Goal: Transaction & Acquisition: Purchase product/service

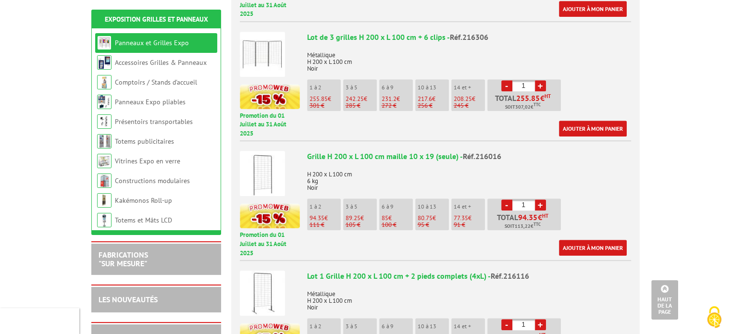
scroll to position [529, 0]
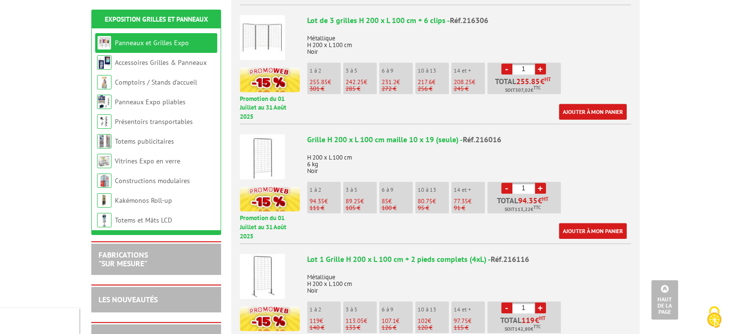
click at [317, 182] on li "1 à 2 94.35 € 111 €" at bounding box center [324, 198] width 34 height 32
click at [326, 205] on p "111 €" at bounding box center [325, 208] width 31 height 7
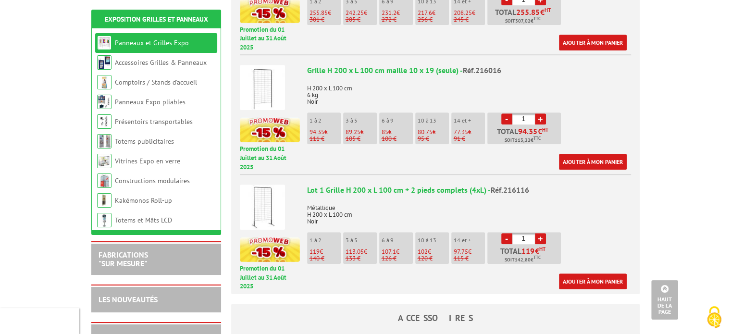
scroll to position [625, 0]
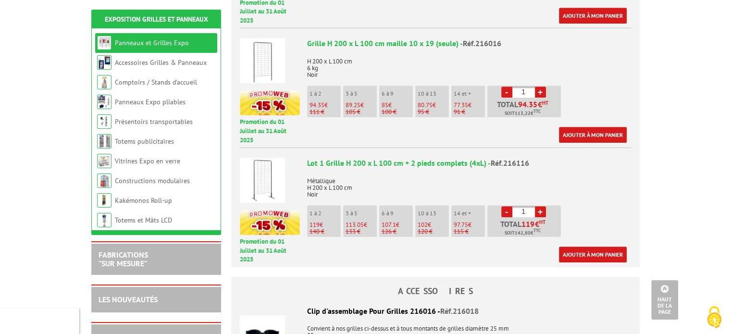
click at [319, 221] on span "119" at bounding box center [315, 225] width 10 height 8
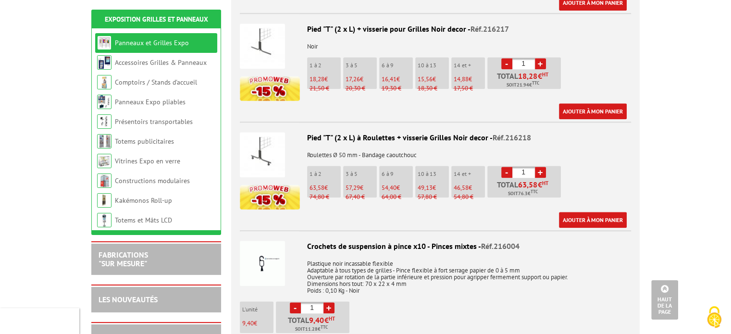
scroll to position [1057, 0]
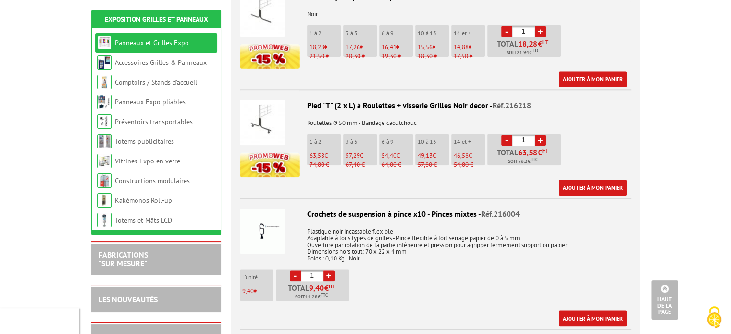
click at [263, 223] on img at bounding box center [262, 231] width 45 height 45
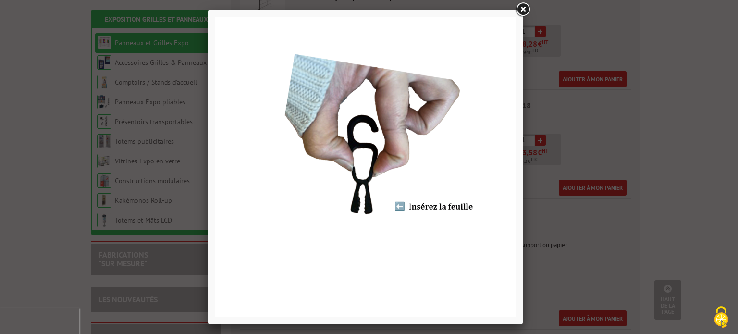
click at [523, 8] on link at bounding box center [522, 9] width 17 height 17
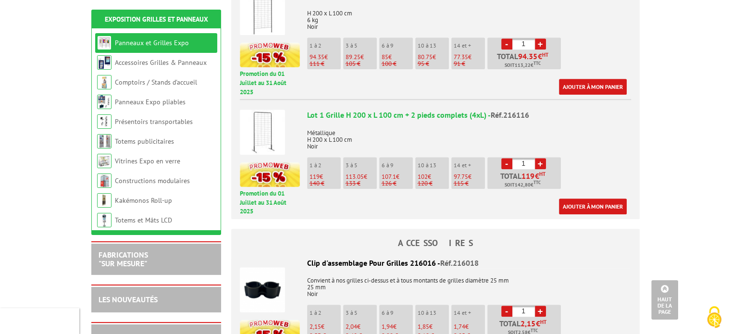
scroll to position [721, 0]
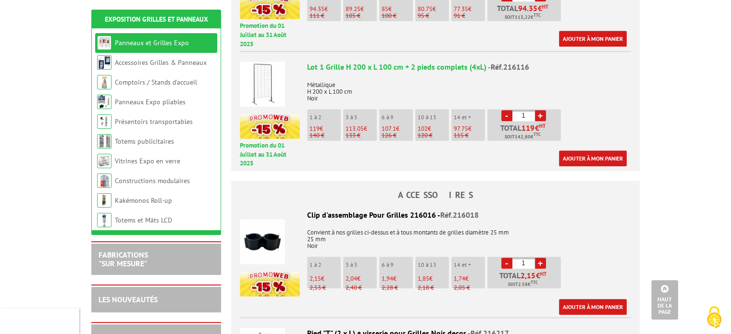
click at [319, 125] on p "119 €" at bounding box center [325, 128] width 31 height 7
click at [585, 150] on link "Ajouter à mon panier" at bounding box center [593, 158] width 68 height 16
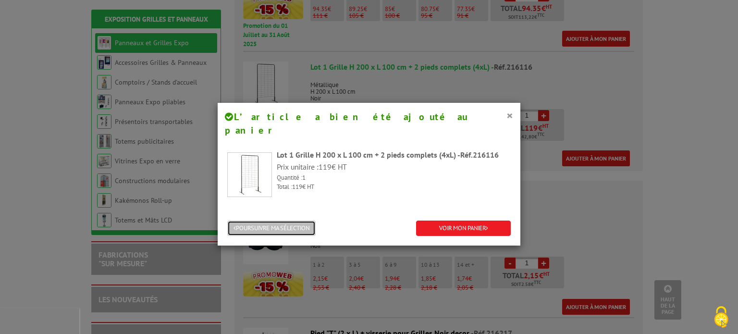
click at [266, 221] on button "POURSUIVRE MA SÉLECTION" at bounding box center [271, 229] width 88 height 16
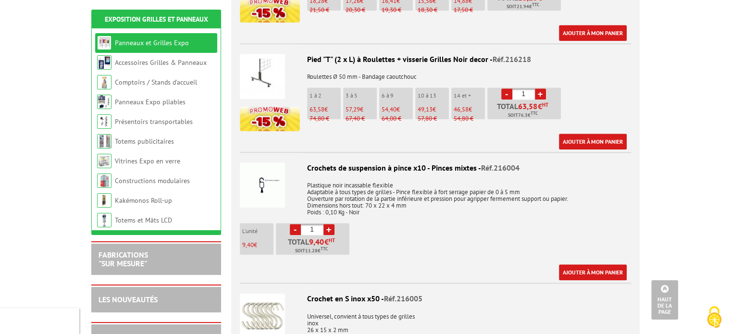
scroll to position [1105, 0]
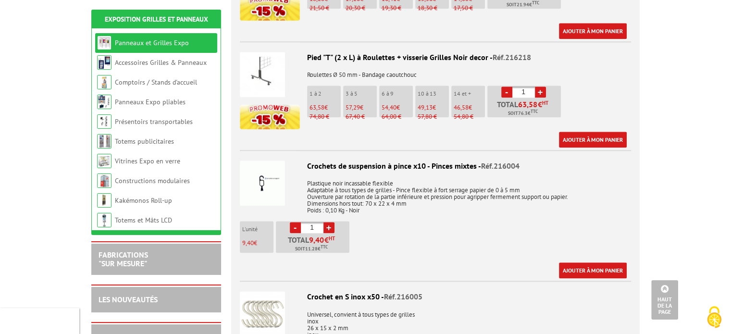
click at [329, 222] on link "+" at bounding box center [328, 227] width 11 height 11
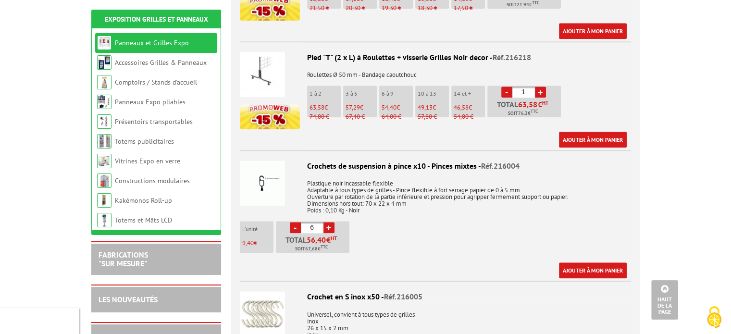
click at [295, 222] on link "-" at bounding box center [295, 227] width 11 height 11
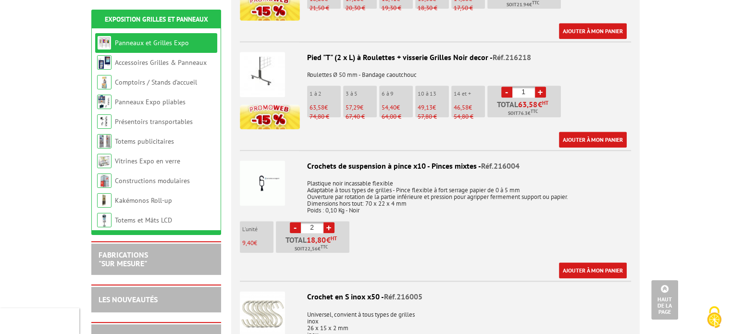
type input "1"
click at [295, 222] on link "-" at bounding box center [295, 227] width 11 height 11
click at [265, 169] on img at bounding box center [262, 183] width 45 height 45
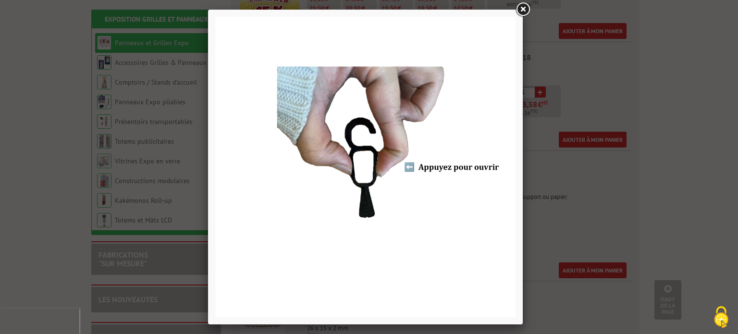
click at [526, 12] on link at bounding box center [522, 9] width 17 height 17
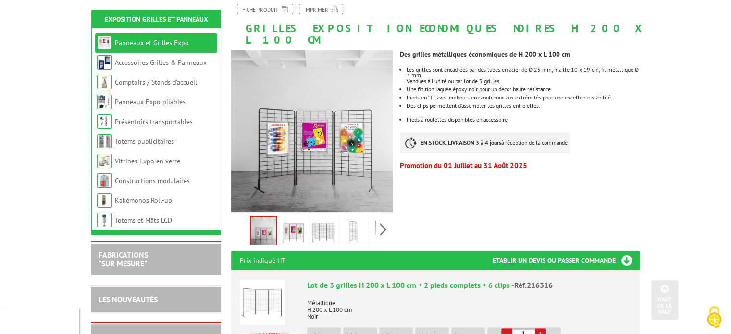
scroll to position [0, 0]
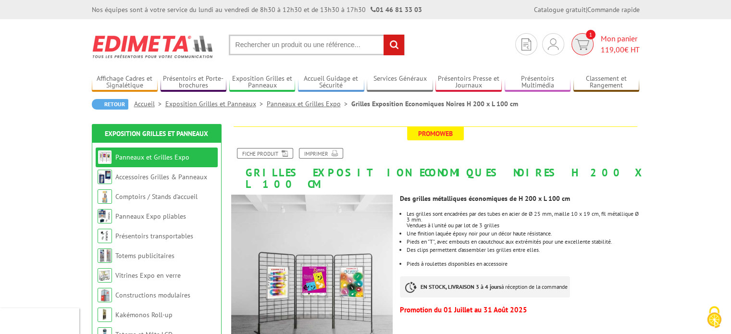
click at [611, 37] on span "Mon panier 119,00 € HT" at bounding box center [620, 44] width 39 height 22
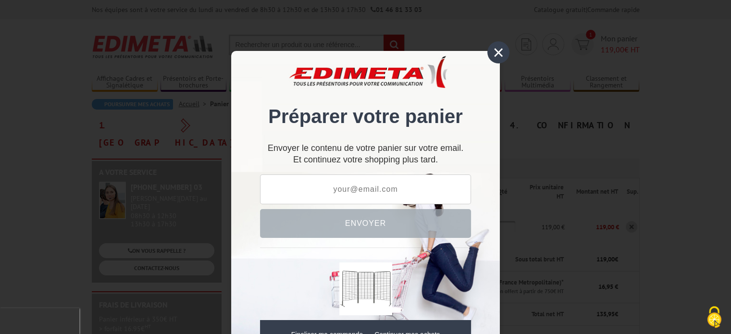
click at [367, 191] on input "text" at bounding box center [365, 189] width 211 height 30
click at [327, 192] on input "text" at bounding box center [365, 189] width 211 height 30
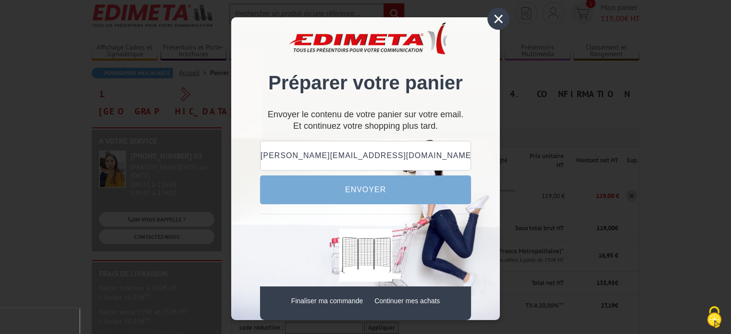
scroll to position [48, 0]
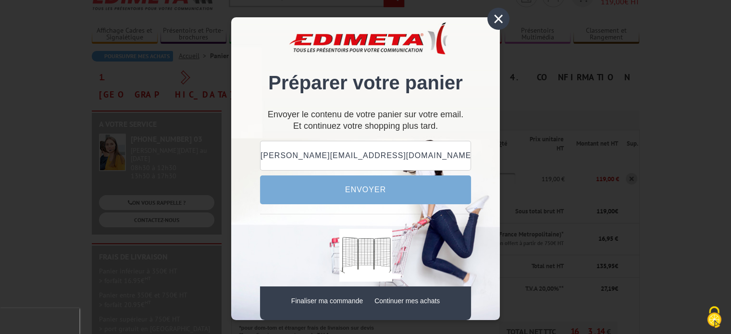
type input "isabelle@marketwebdesign.fr"
click at [362, 186] on button "Envoyer" at bounding box center [365, 189] width 211 height 29
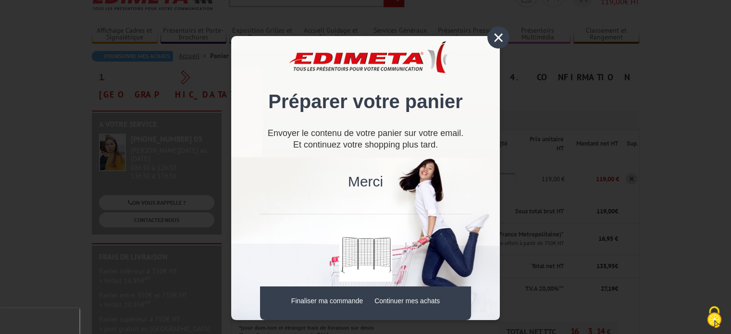
click at [494, 36] on div "×" at bounding box center [498, 37] width 22 height 22
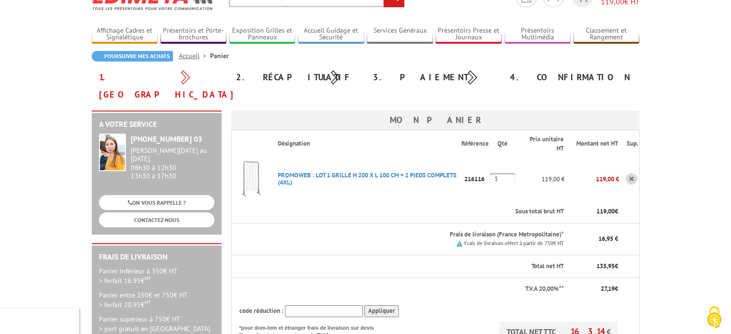
click at [289, 157] on td "PROMOWEB : LOT 1 GRILLE H 200 X L 100 CM + 2 PIEDS COMPLETS (4XL) Code promo no…" at bounding box center [365, 178] width 191 height 43
click at [308, 171] on link "PROMOWEB : LOT 1 GRILLE H 200 X L 100 CM + 2 PIEDS COMPLETS (4XL)" at bounding box center [367, 178] width 179 height 15
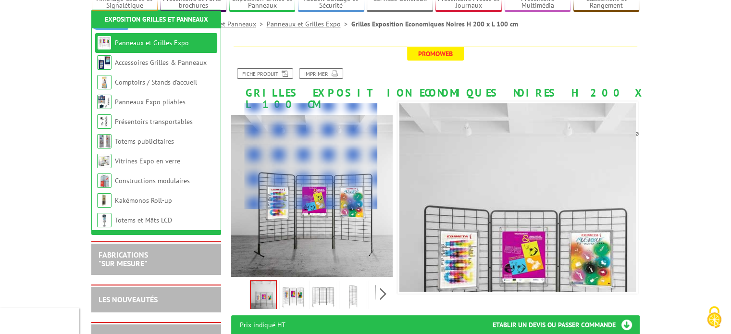
scroll to position [144, 0]
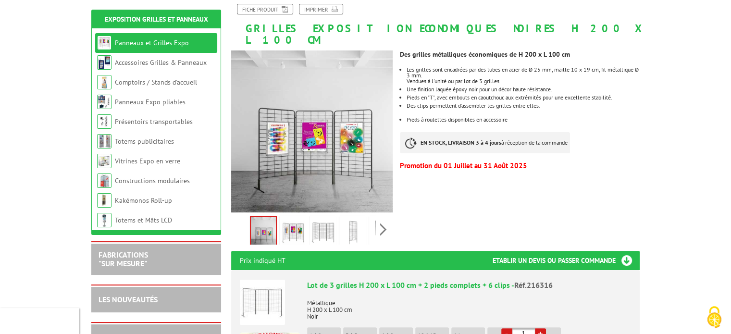
click at [348, 27] on h1 "Grilles Exposition Economiques Noires H 200 x L 100 cm" at bounding box center [435, 13] width 423 height 63
click at [264, 7] on link "Fiche produit" at bounding box center [265, 9] width 56 height 11
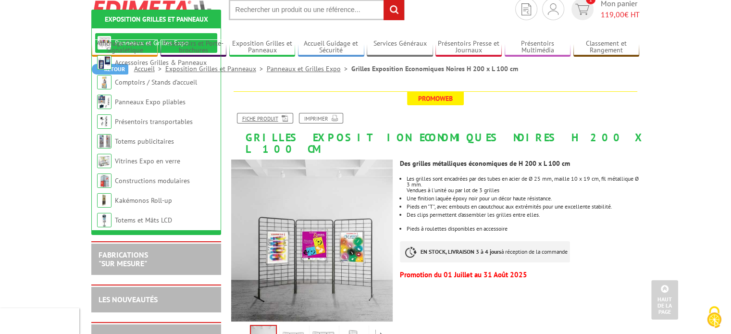
scroll to position [0, 0]
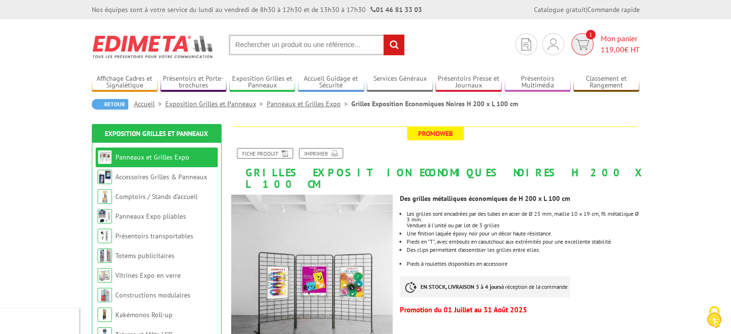
click at [607, 39] on span "Mon panier 119,00 € HT" at bounding box center [620, 44] width 39 height 22
